Goal: Task Accomplishment & Management: Use online tool/utility

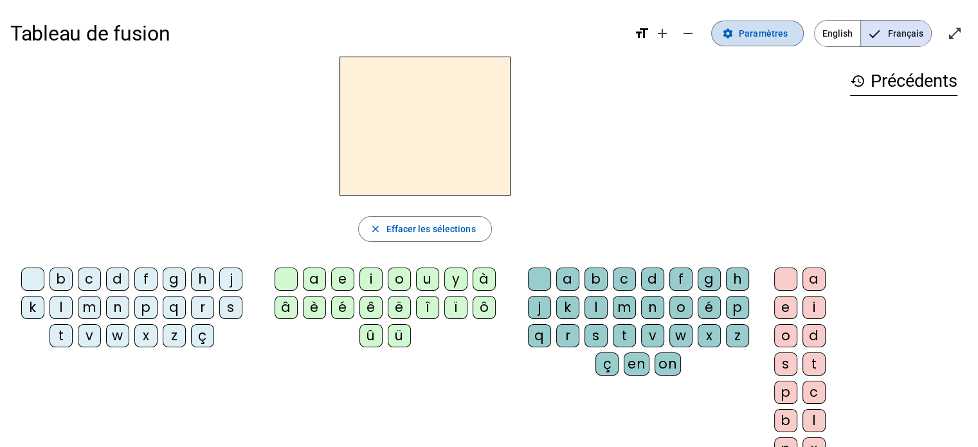
click at [765, 28] on span "Paramètres" at bounding box center [763, 33] width 49 height 15
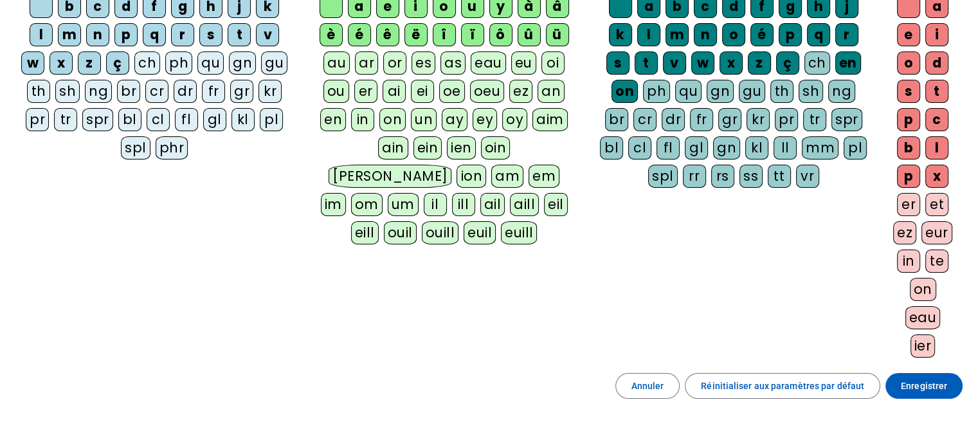
scroll to position [162, 0]
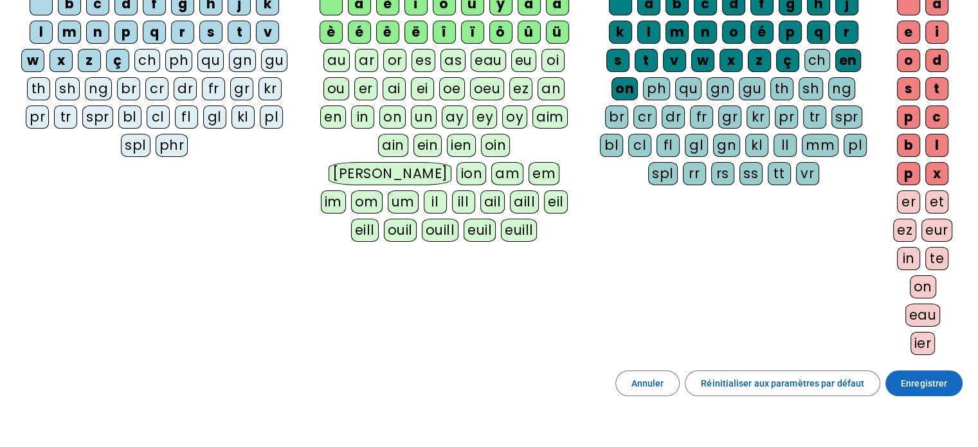
drag, startPoint x: 924, startPoint y: 390, endPoint x: 925, endPoint y: 381, distance: 9.7
click at [925, 381] on span "Enregistrer" at bounding box center [924, 383] width 46 height 15
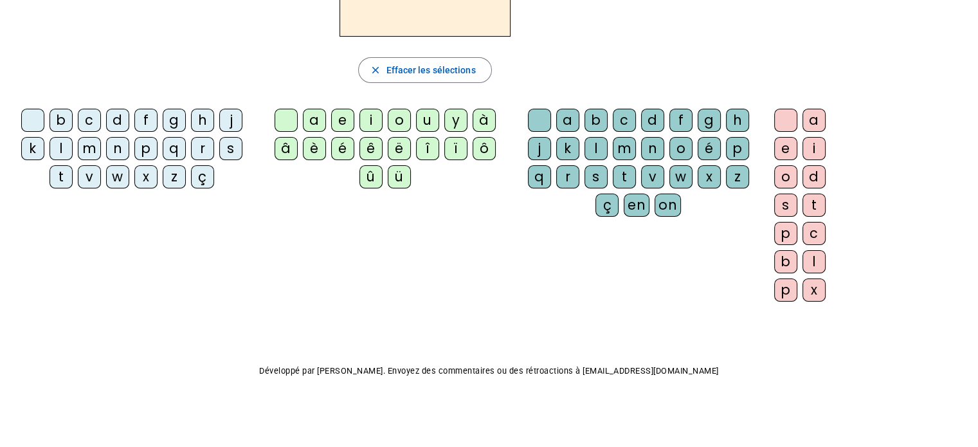
scroll to position [76, 0]
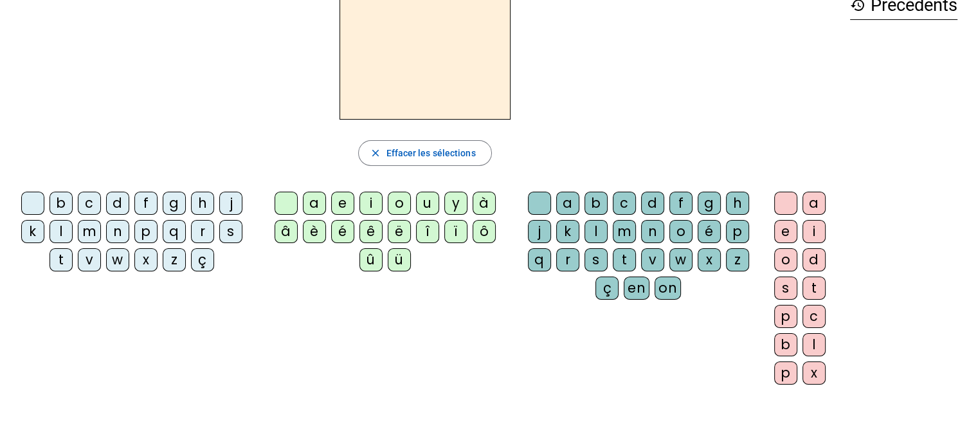
click at [87, 227] on div "m" at bounding box center [89, 231] width 23 height 23
click at [314, 203] on div "a" at bounding box center [314, 203] width 23 height 23
click at [596, 225] on div "l" at bounding box center [596, 231] width 23 height 23
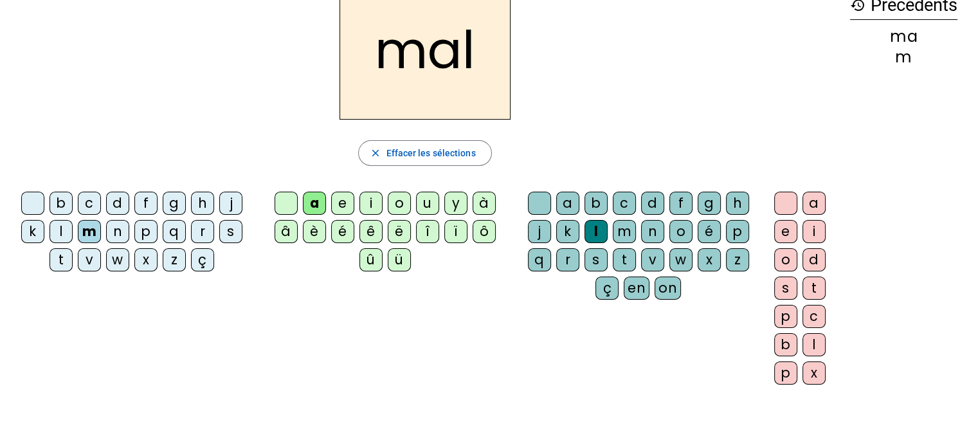
click at [147, 230] on div "p" at bounding box center [145, 231] width 23 height 23
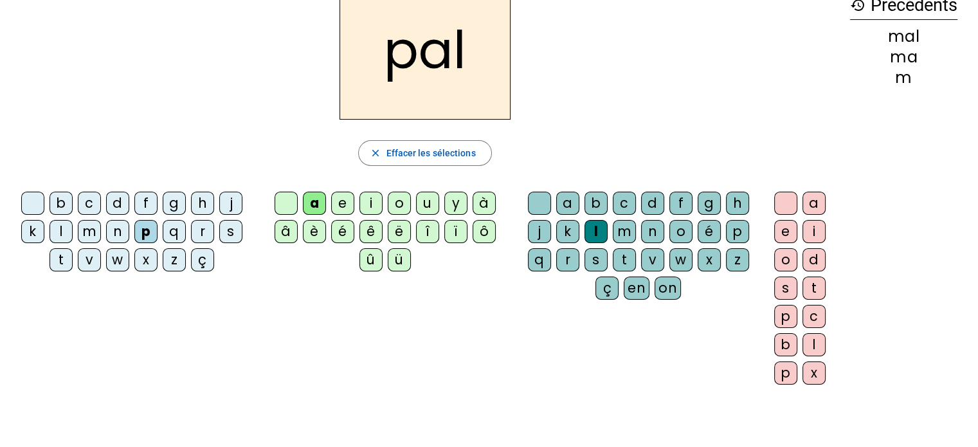
click at [567, 259] on div "r" at bounding box center [567, 259] width 23 height 23
